Goal: Task Accomplishment & Management: Use online tool/utility

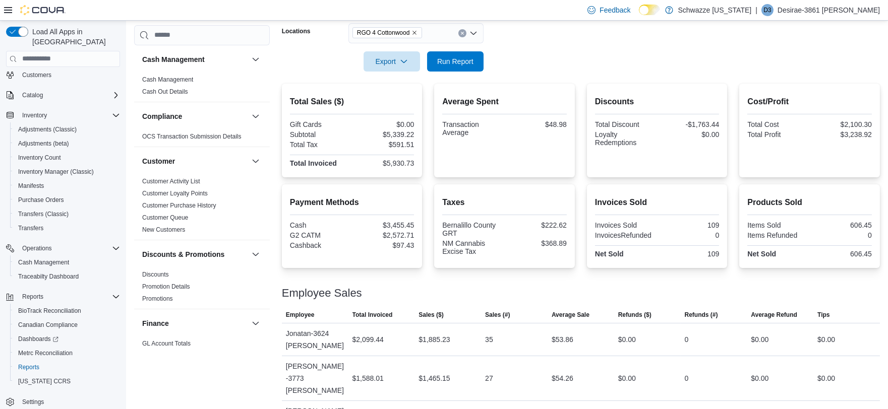
scroll to position [96, 0]
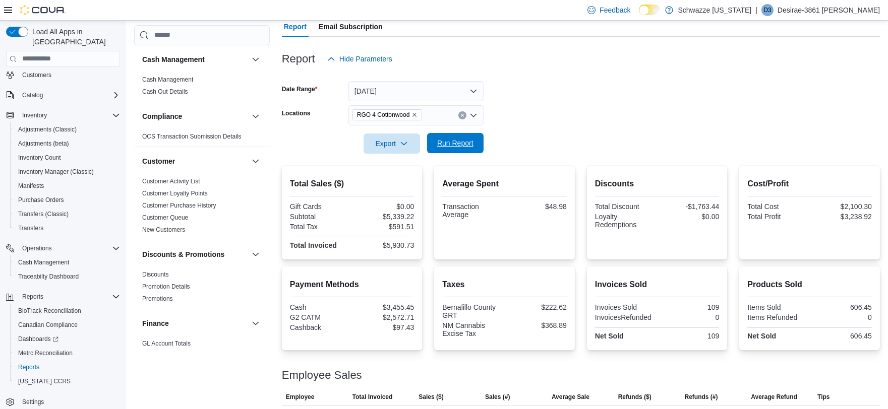
click at [430, 145] on button "Run Report" at bounding box center [455, 143] width 56 height 20
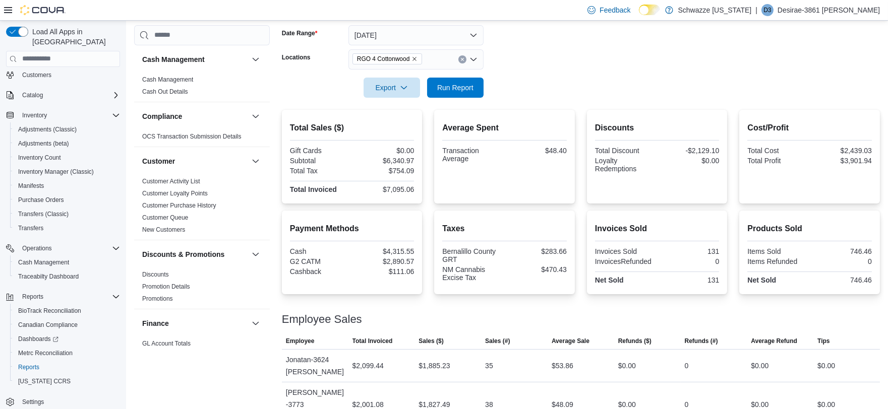
scroll to position [39, 0]
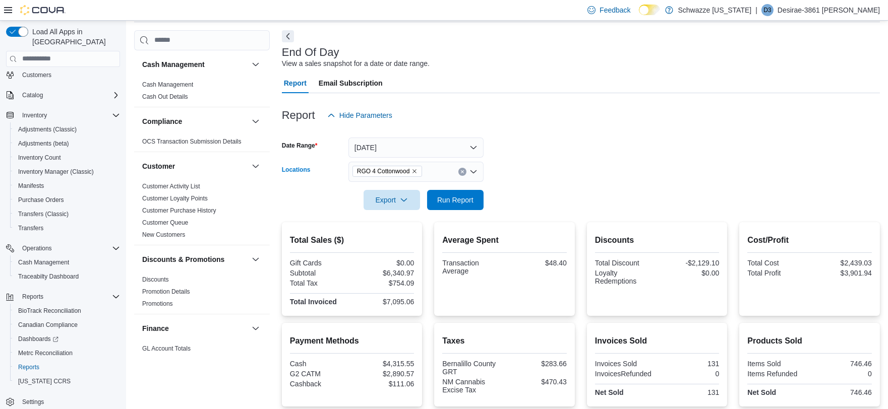
click at [461, 170] on icon "Clear input" at bounding box center [462, 171] width 3 height 3
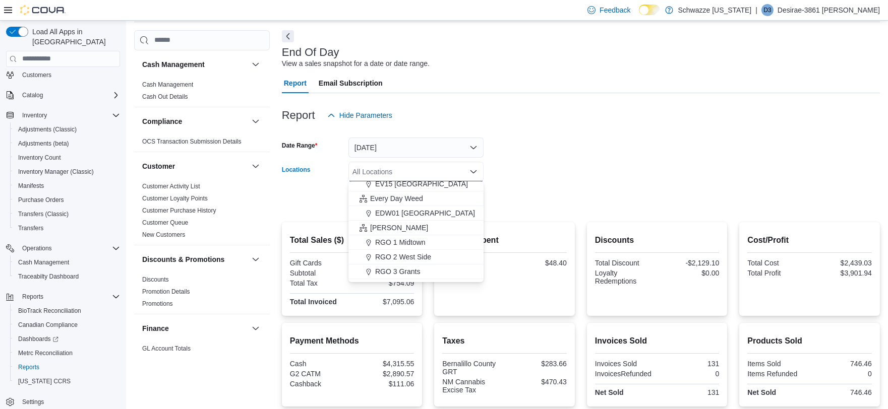
scroll to position [280, 0]
click at [416, 240] on span "RGO 5 Nob Hill" at bounding box center [399, 245] width 48 height 10
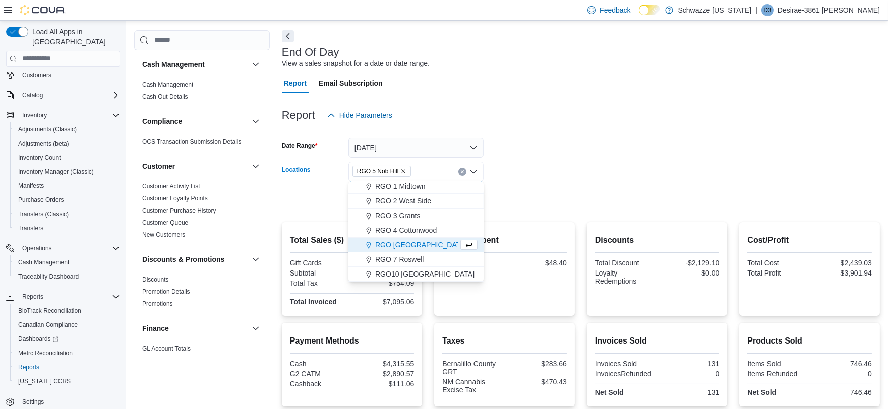
click at [607, 169] on form "Date Range [DATE] Locations RGO 5 [GEOGRAPHIC_DATA] Combo box. Selected. RGO 5 …" at bounding box center [581, 168] width 598 height 85
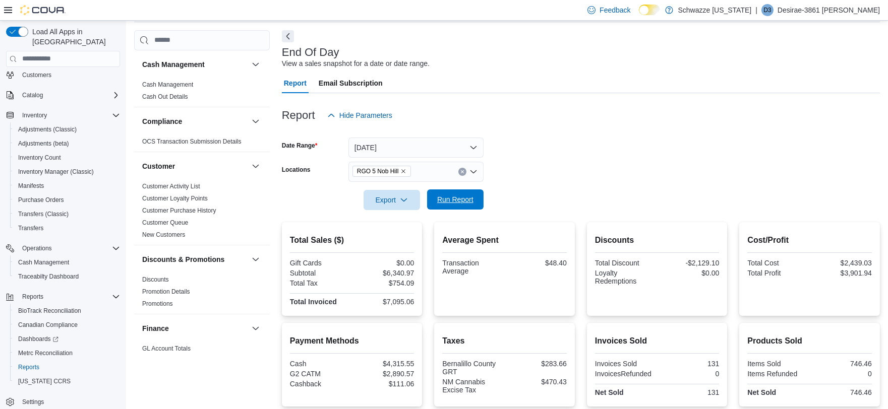
click at [455, 192] on span "Run Report" at bounding box center [455, 200] width 44 height 20
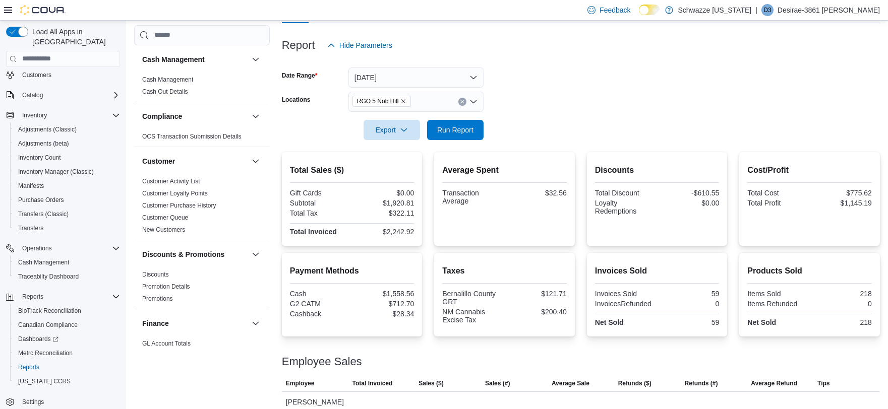
scroll to position [107, 0]
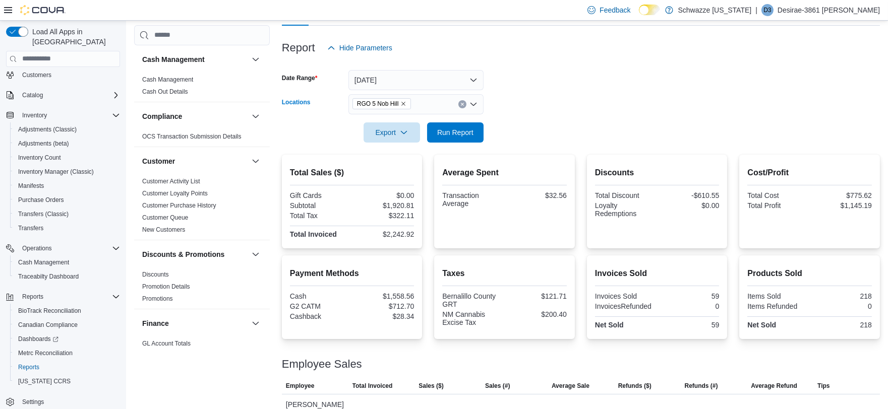
click at [461, 101] on button "Clear input" at bounding box center [462, 104] width 8 height 8
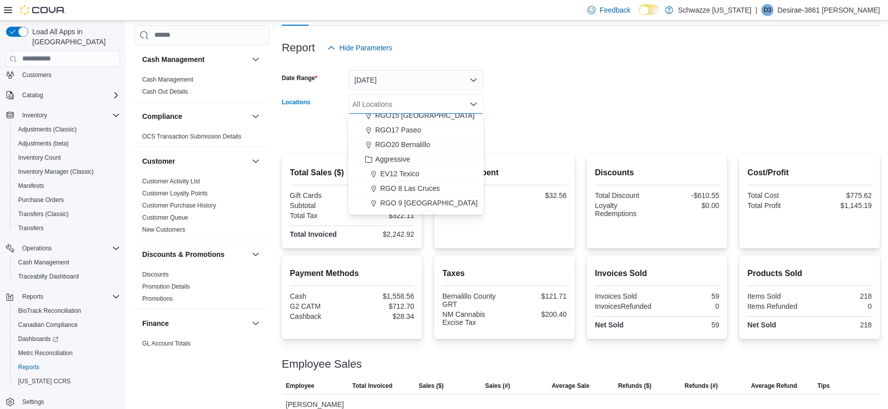
scroll to position [448, 0]
click at [423, 121] on div "RGO17 Paseo" at bounding box center [415, 126] width 123 height 10
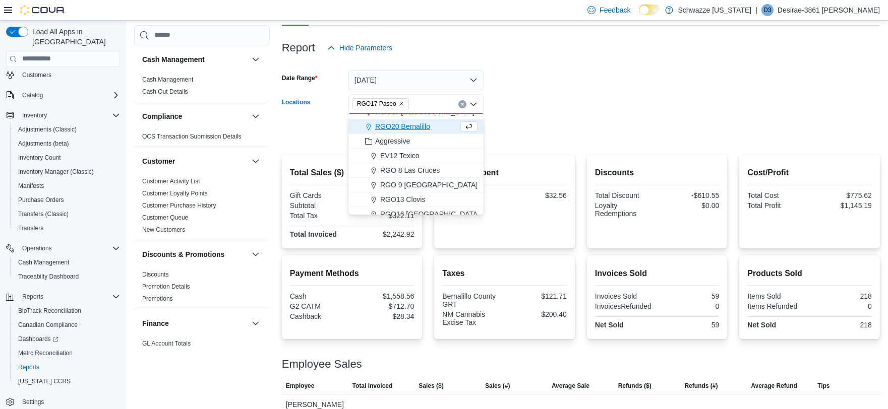
click at [617, 121] on div at bounding box center [581, 118] width 598 height 8
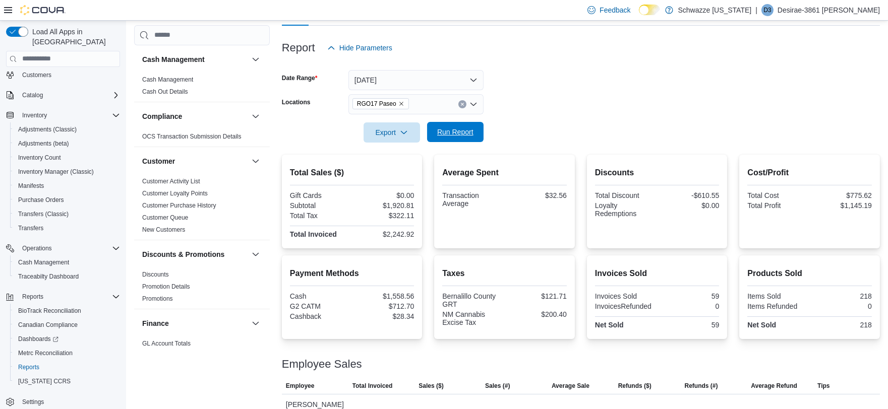
click at [482, 133] on button "Run Report" at bounding box center [455, 132] width 56 height 20
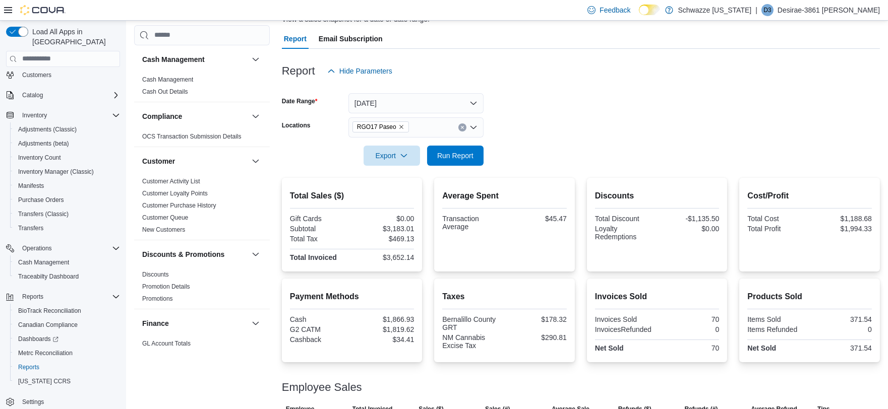
scroll to position [83, 0]
click at [54, 166] on span "Inventory Manager (Classic)" at bounding box center [56, 172] width 76 height 12
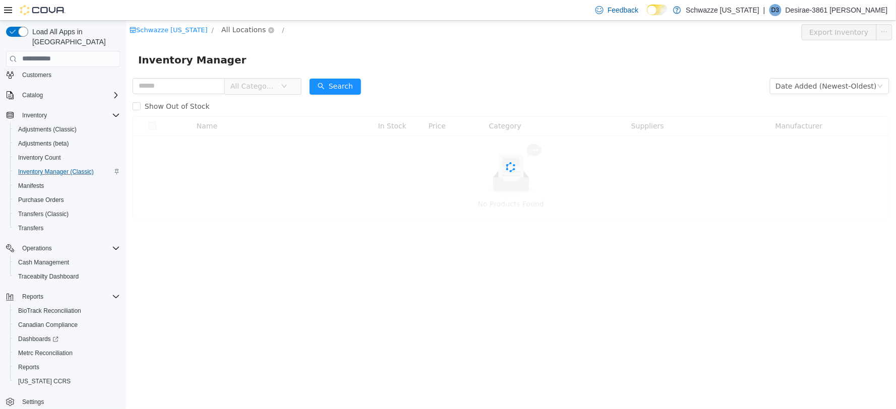
click at [244, 28] on span "All Locations" at bounding box center [243, 29] width 44 height 11
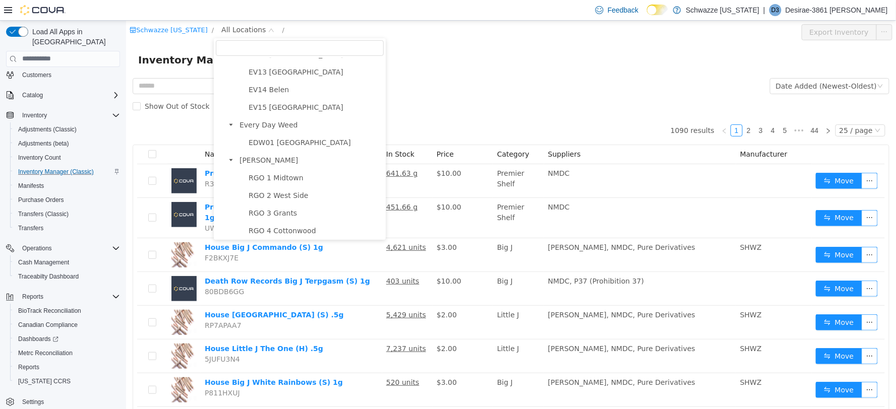
scroll to position [336, 0]
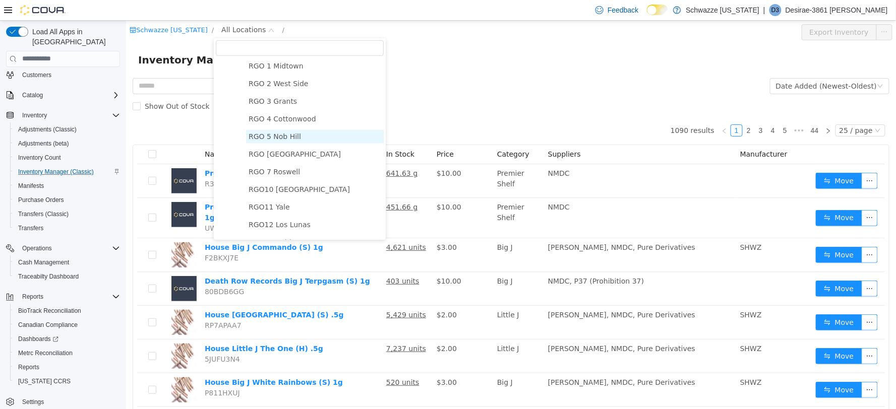
click at [283, 141] on span "RGO 5 Nob Hill" at bounding box center [314, 137] width 138 height 14
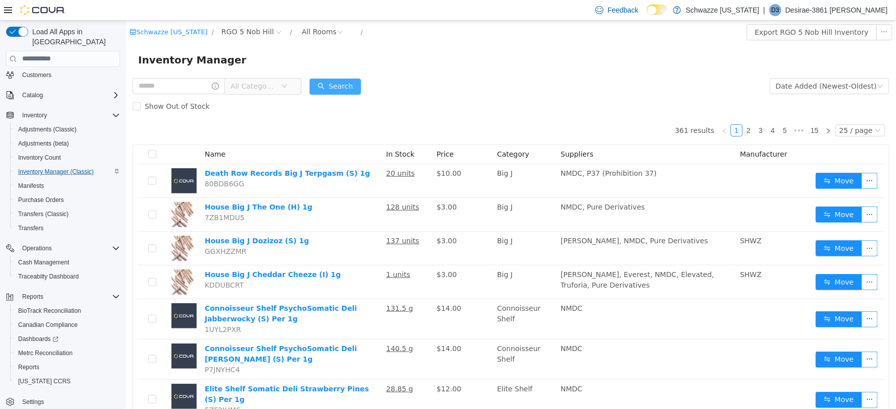
click at [338, 85] on button "Search" at bounding box center [334, 86] width 51 height 16
click at [189, 86] on input "text" at bounding box center [178, 86] width 92 height 16
type input "***"
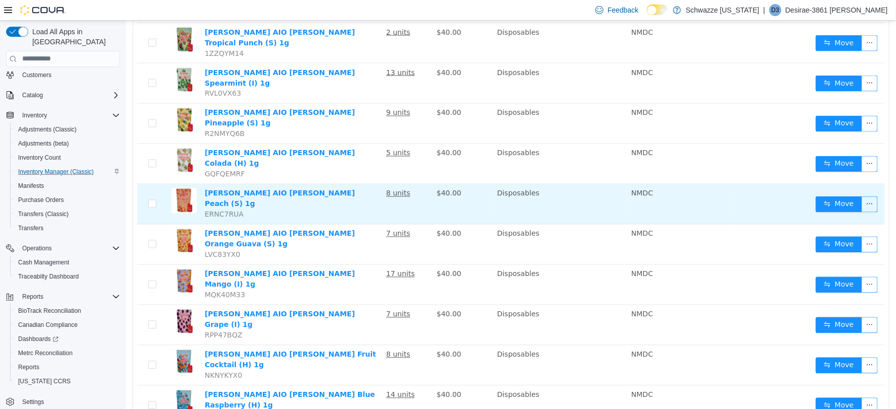
scroll to position [629, 0]
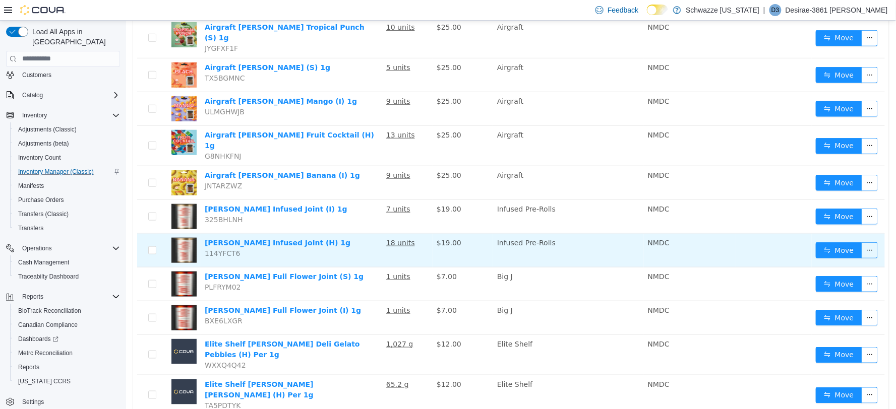
scroll to position [167, 0]
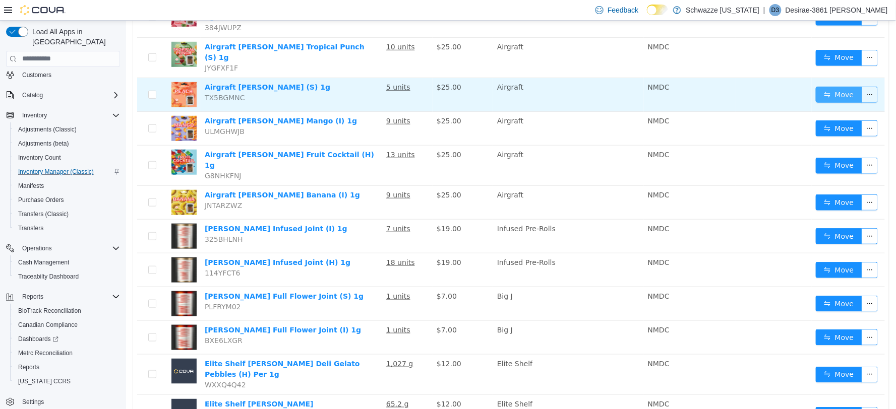
click at [829, 86] on button "Move" at bounding box center [838, 94] width 46 height 16
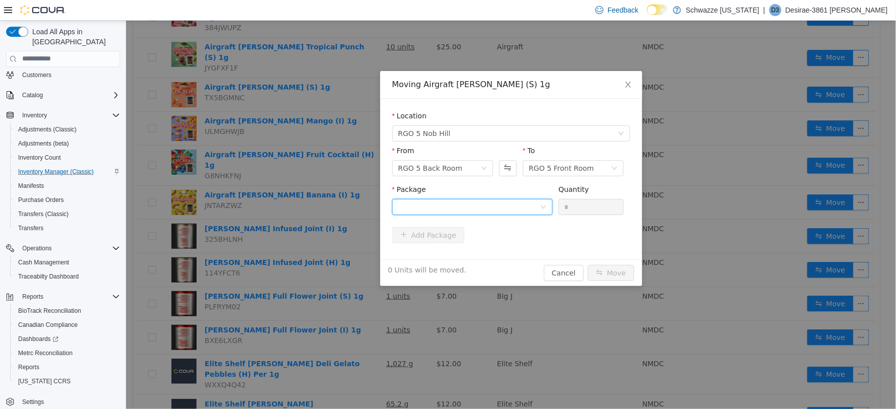
click at [523, 202] on div at bounding box center [469, 206] width 142 height 15
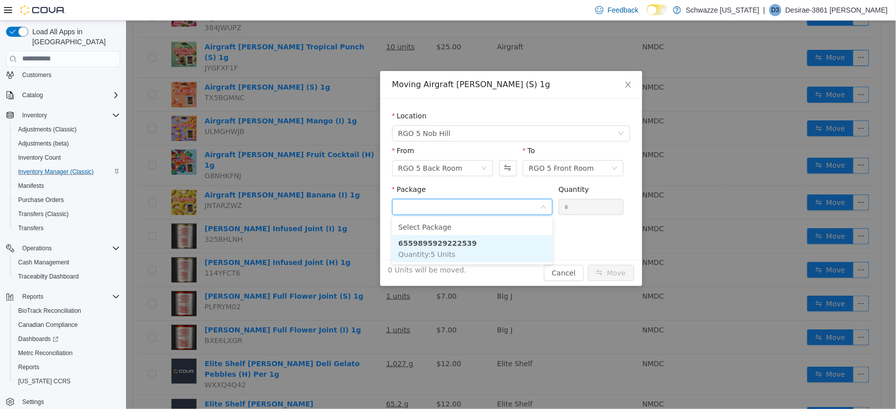
click at [466, 248] on li "6559895929222539 Quantity : 5 Units" at bounding box center [472, 248] width 160 height 27
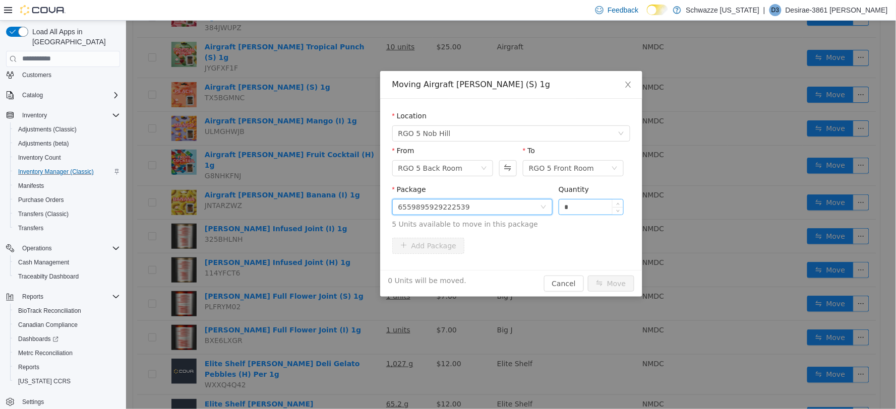
click at [568, 202] on input "*" at bounding box center [590, 206] width 65 height 15
type input "*"
click at [603, 283] on button "Move" at bounding box center [610, 283] width 46 height 16
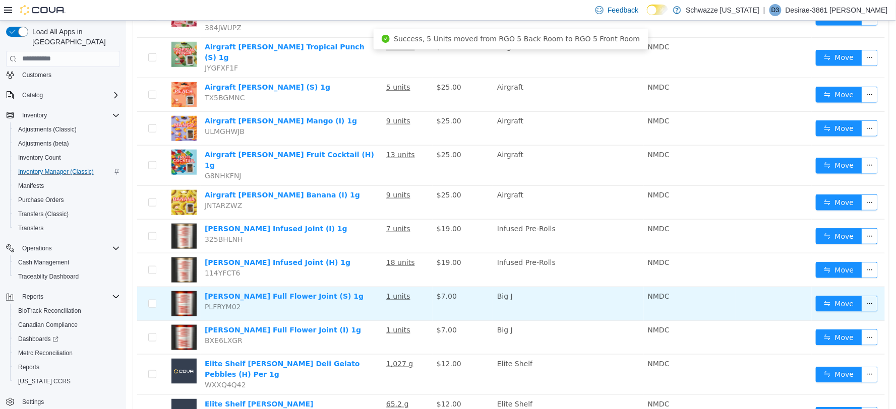
scroll to position [111, 0]
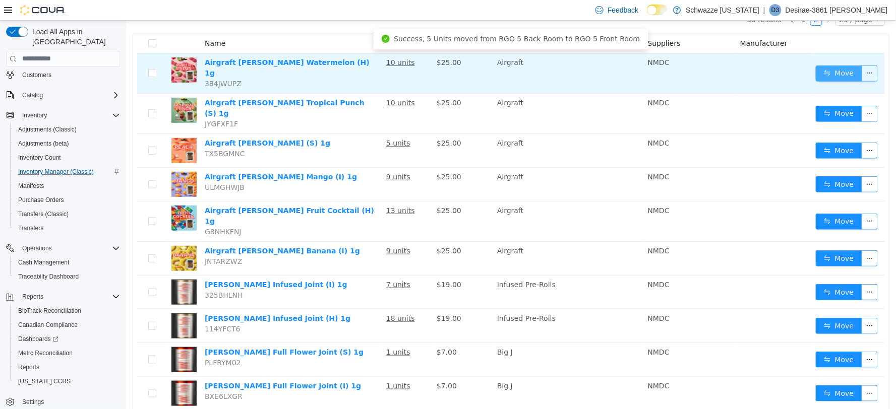
click at [828, 67] on button "Move" at bounding box center [838, 73] width 46 height 16
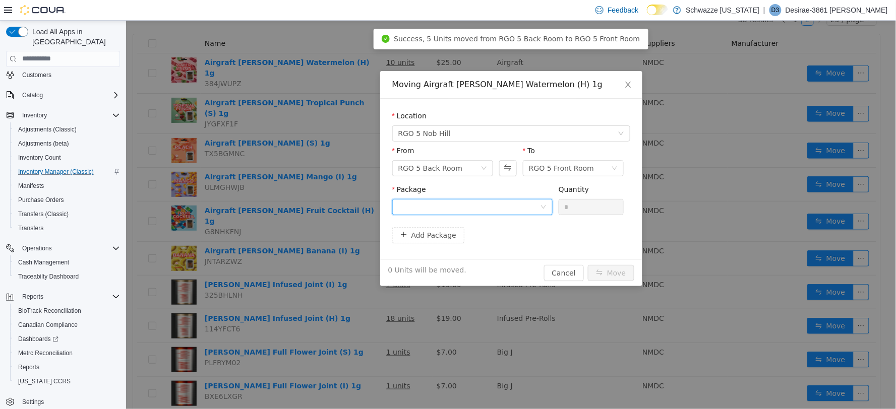
click at [484, 211] on div at bounding box center [469, 206] width 142 height 15
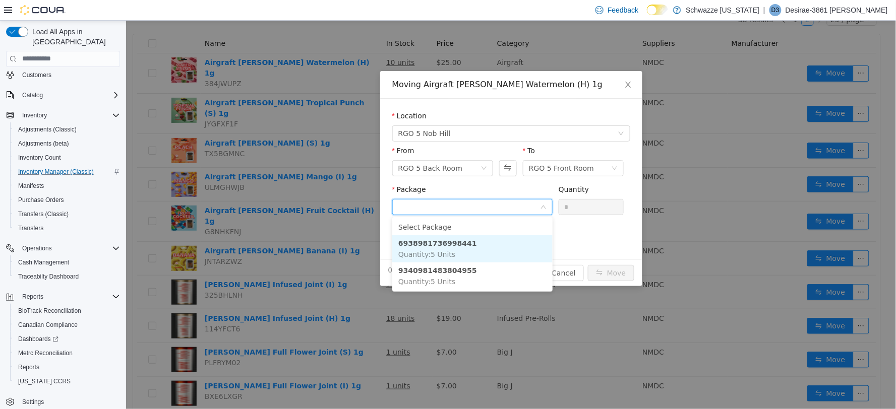
click at [454, 246] on strong "6938981736998441" at bounding box center [437, 243] width 79 height 8
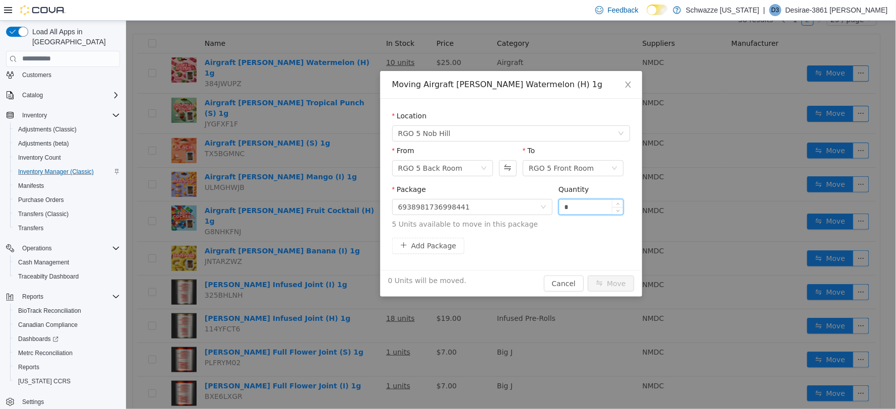
click at [566, 202] on input "*" at bounding box center [590, 206] width 65 height 15
type input "*"
click at [600, 281] on button "Move" at bounding box center [610, 283] width 46 height 16
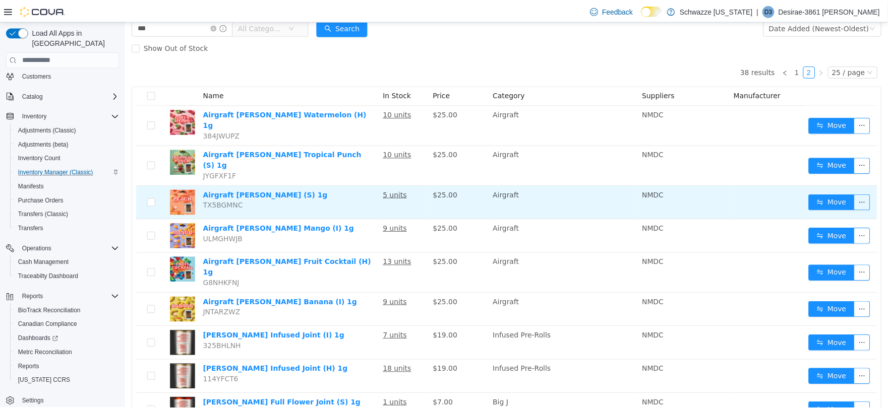
scroll to position [0, 0]
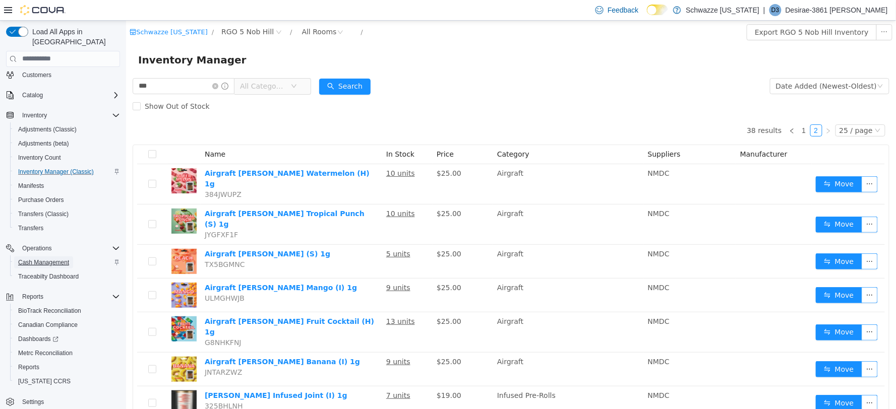
click at [56, 259] on span "Cash Management" at bounding box center [43, 263] width 51 height 8
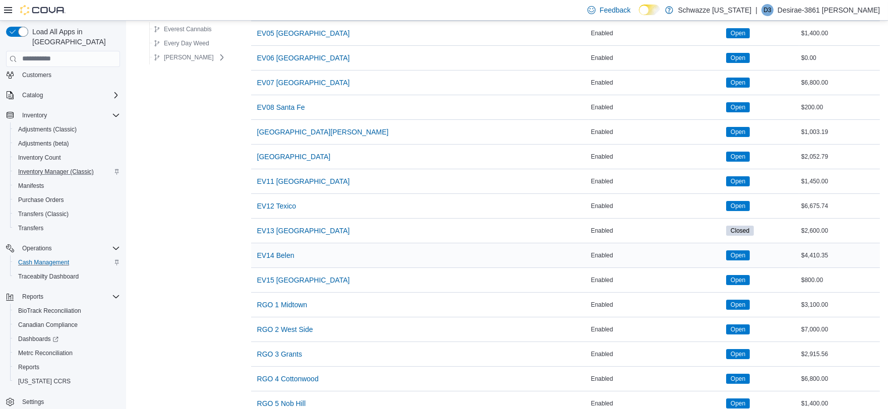
scroll to position [280, 0]
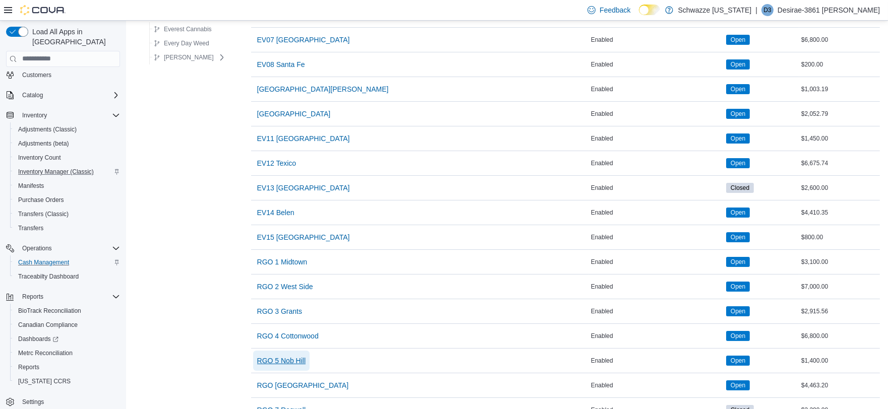
click at [290, 361] on span "RGO 5 Nob Hill" at bounding box center [281, 361] width 48 height 10
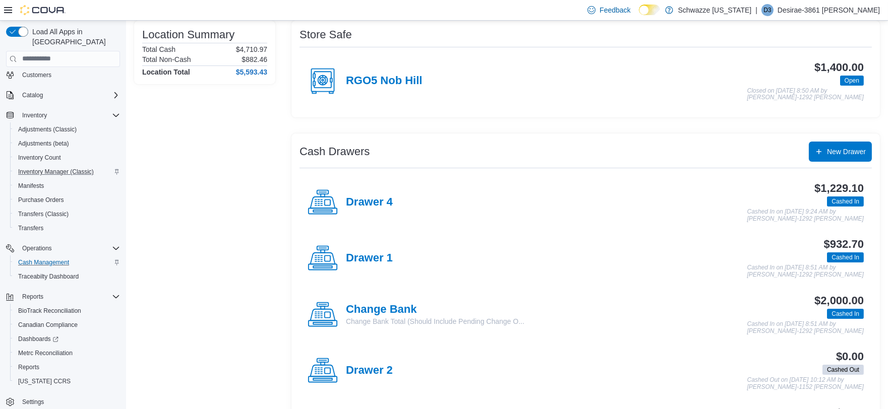
scroll to position [112, 0]
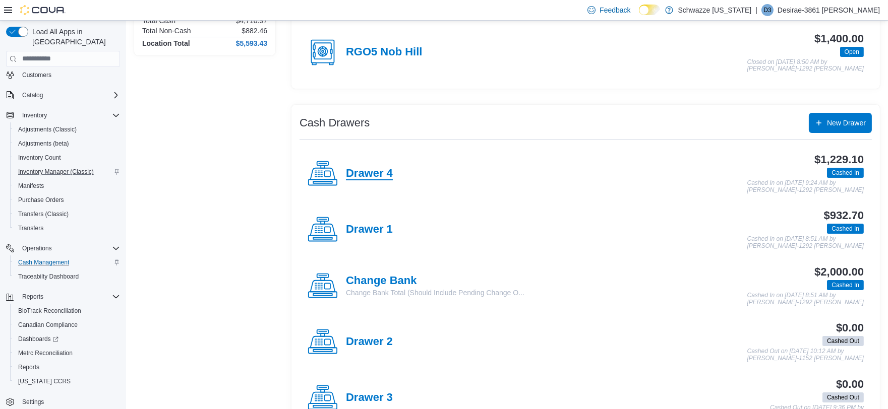
click at [373, 178] on h4 "Drawer 4" at bounding box center [369, 173] width 47 height 13
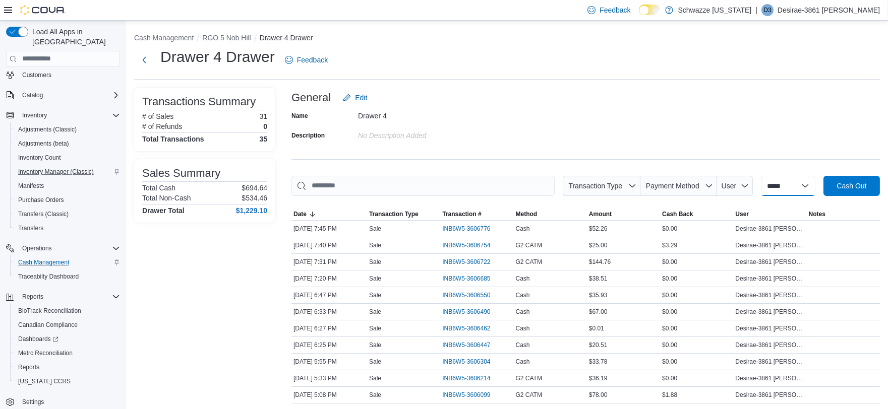
click at [784, 179] on select "**********" at bounding box center [788, 186] width 54 height 20
select select "*********"
click at [761, 176] on select "**********" at bounding box center [788, 186] width 54 height 20
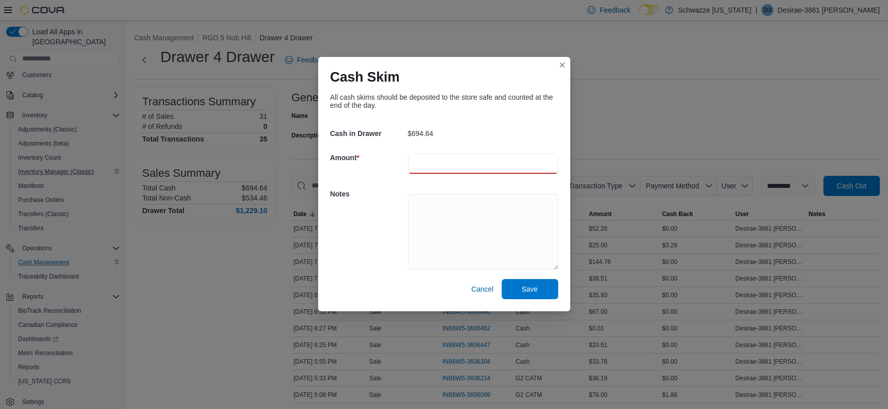
click at [421, 163] on input "number" at bounding box center [483, 164] width 150 height 20
type input "***"
click at [454, 244] on textarea at bounding box center [483, 232] width 150 height 76
type textarea "**********"
click at [517, 295] on span "Save" at bounding box center [530, 289] width 44 height 20
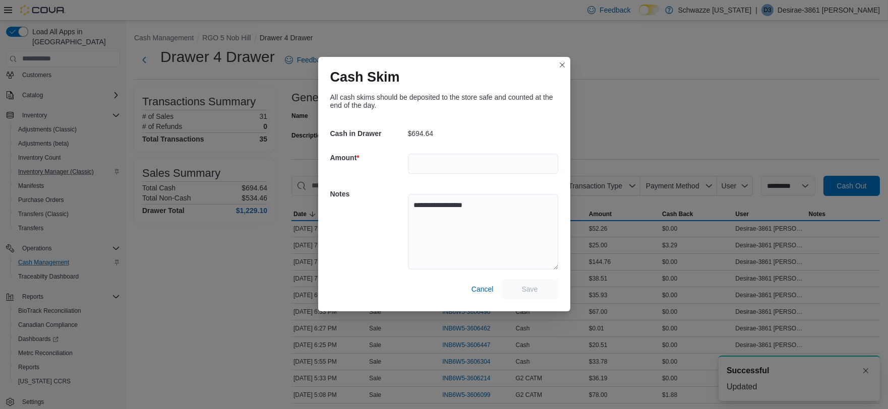
scroll to position [1, 0]
select select
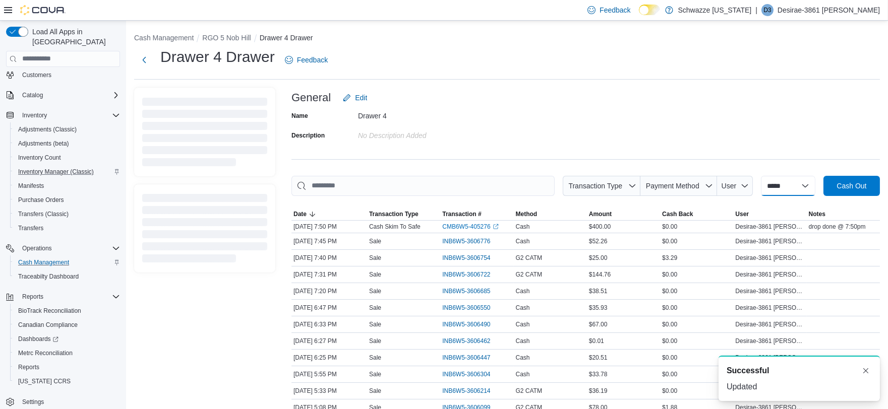
scroll to position [0, 0]
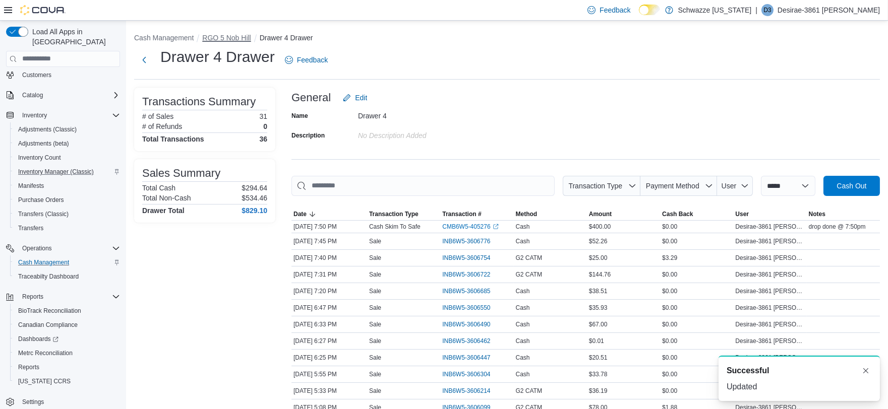
click at [228, 34] on button "RGO 5 Nob Hill" at bounding box center [226, 38] width 48 height 8
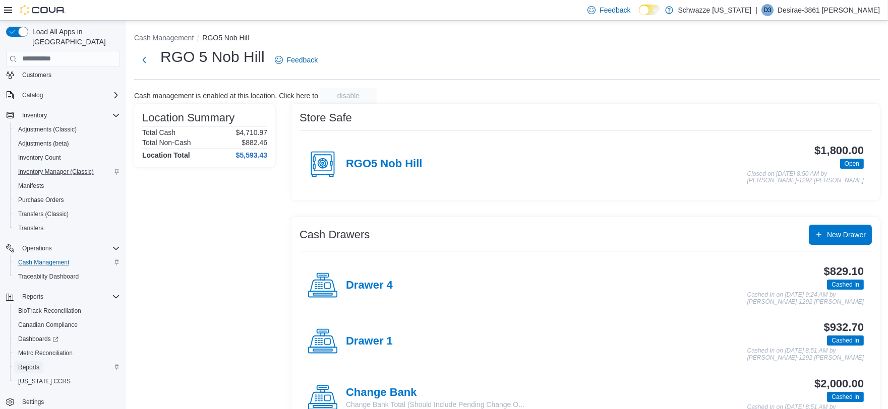
click at [29, 363] on span "Reports" at bounding box center [28, 367] width 21 height 8
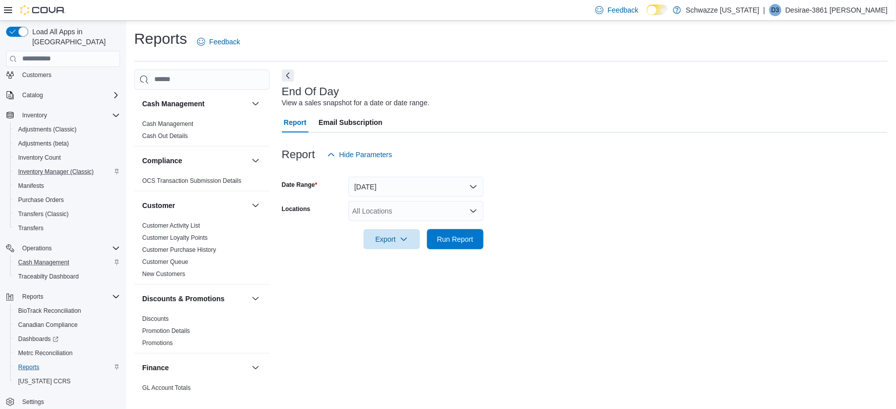
click at [413, 214] on div "All Locations" at bounding box center [415, 211] width 135 height 20
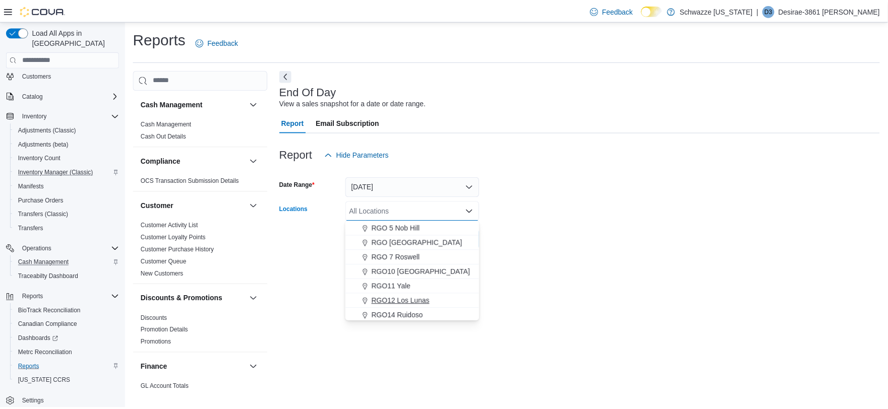
scroll to position [448, 0]
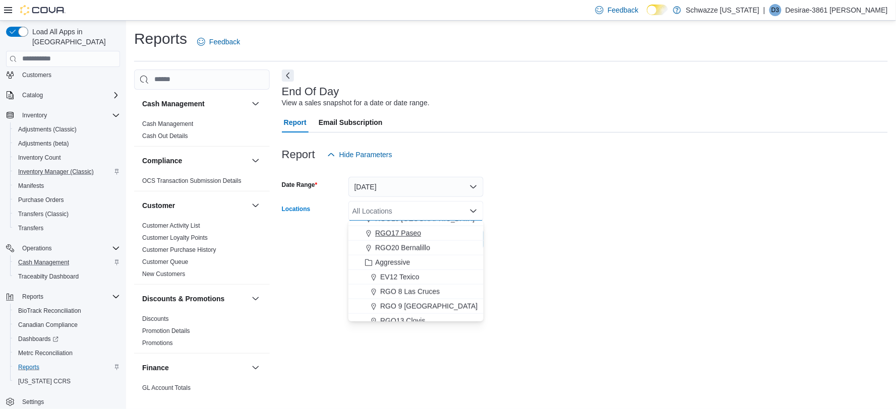
click at [414, 234] on span "RGO17 Paseo" at bounding box center [398, 233] width 46 height 10
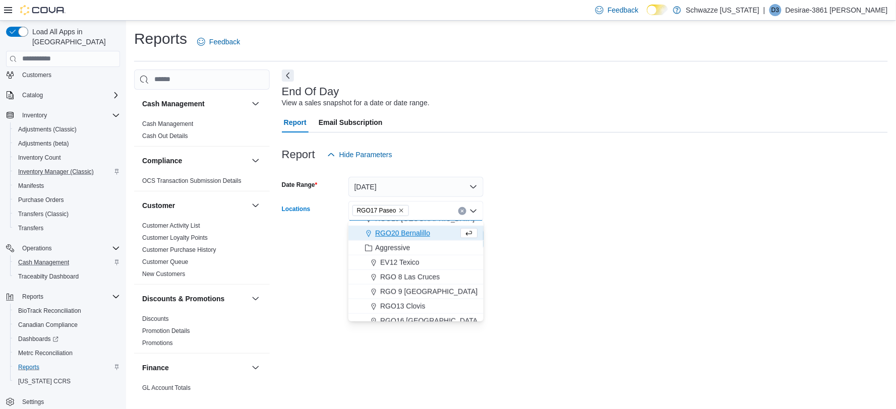
drag, startPoint x: 656, startPoint y: 231, endPoint x: 623, endPoint y: 231, distance: 32.8
click at [642, 231] on form "Date Range [DATE] Locations RGO17 Paseo Combo box. Selected. RGO17 Paseo. Press…" at bounding box center [585, 207] width 606 height 85
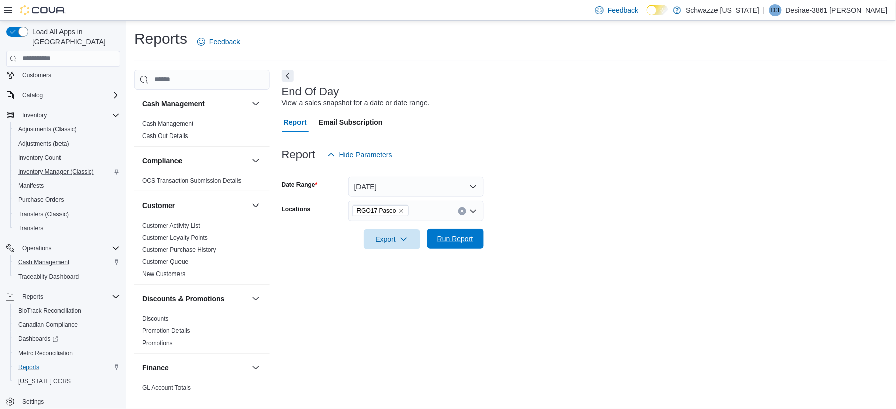
click at [451, 242] on span "Run Report" at bounding box center [455, 239] width 36 height 10
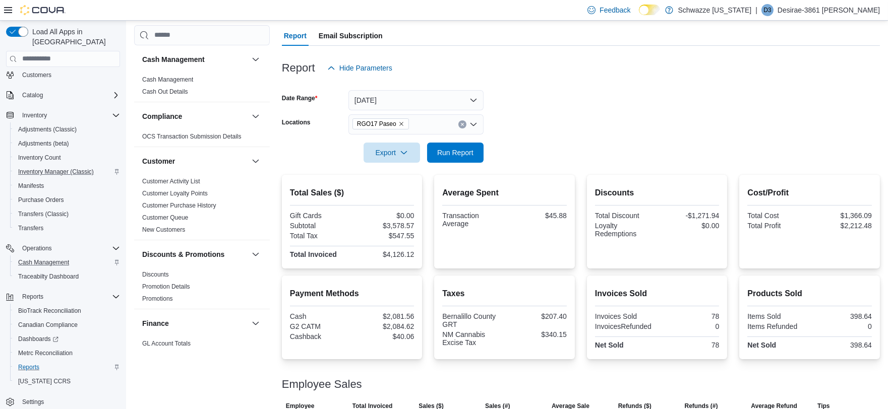
scroll to position [27, 0]
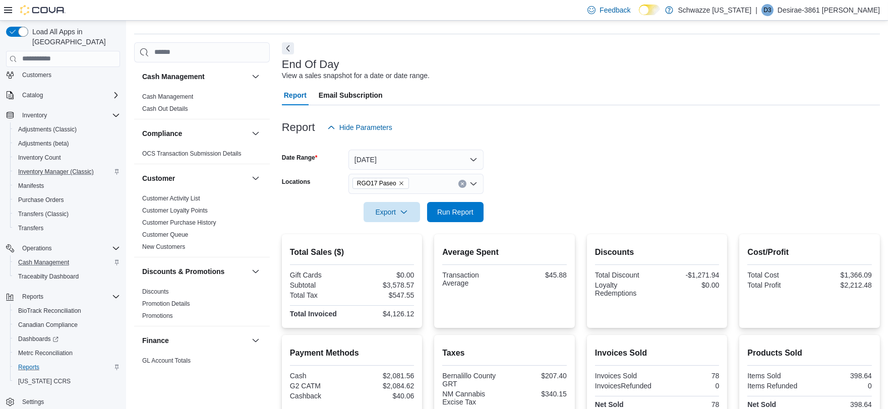
click at [461, 182] on icon "Clear input" at bounding box center [462, 183] width 3 height 3
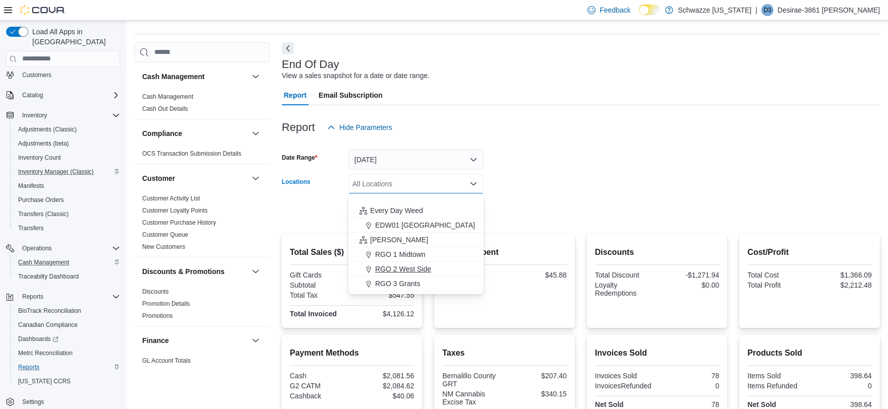
scroll to position [280, 0]
click at [404, 251] on button "RGO 5 Nob Hill" at bounding box center [415, 257] width 135 height 15
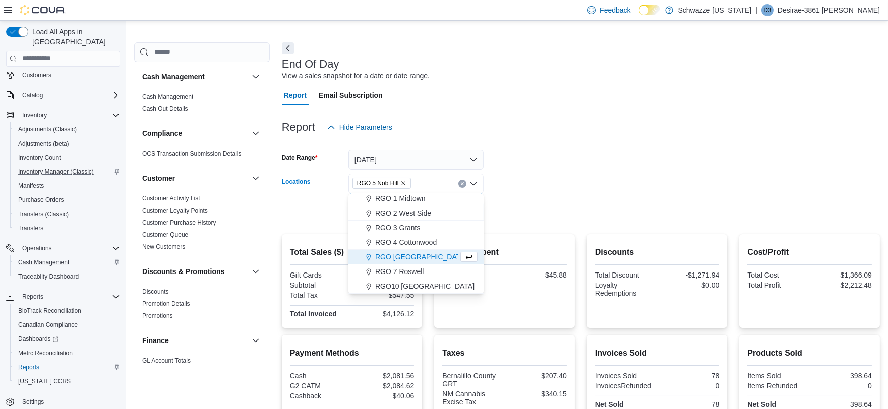
click at [577, 177] on form "Date Range [DATE] Locations RGO 5 [GEOGRAPHIC_DATA] Combo box. Selected. RGO 5 …" at bounding box center [581, 180] width 598 height 85
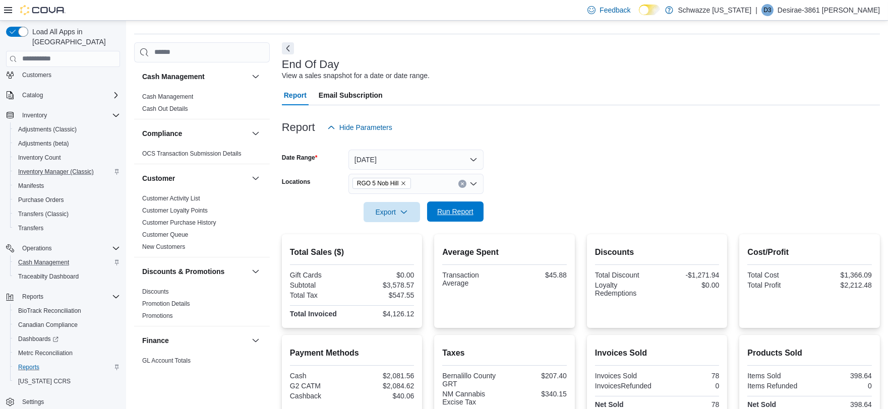
click at [446, 210] on span "Run Report" at bounding box center [455, 212] width 36 height 10
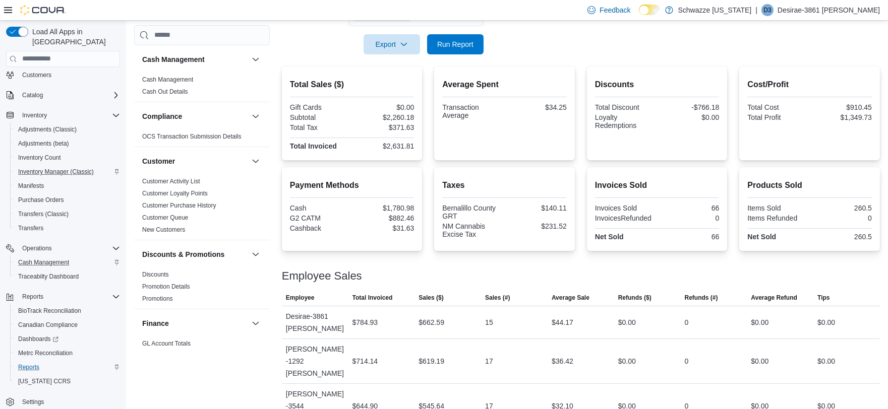
scroll to position [219, 0]
